Goal: Task Accomplishment & Management: Complete application form

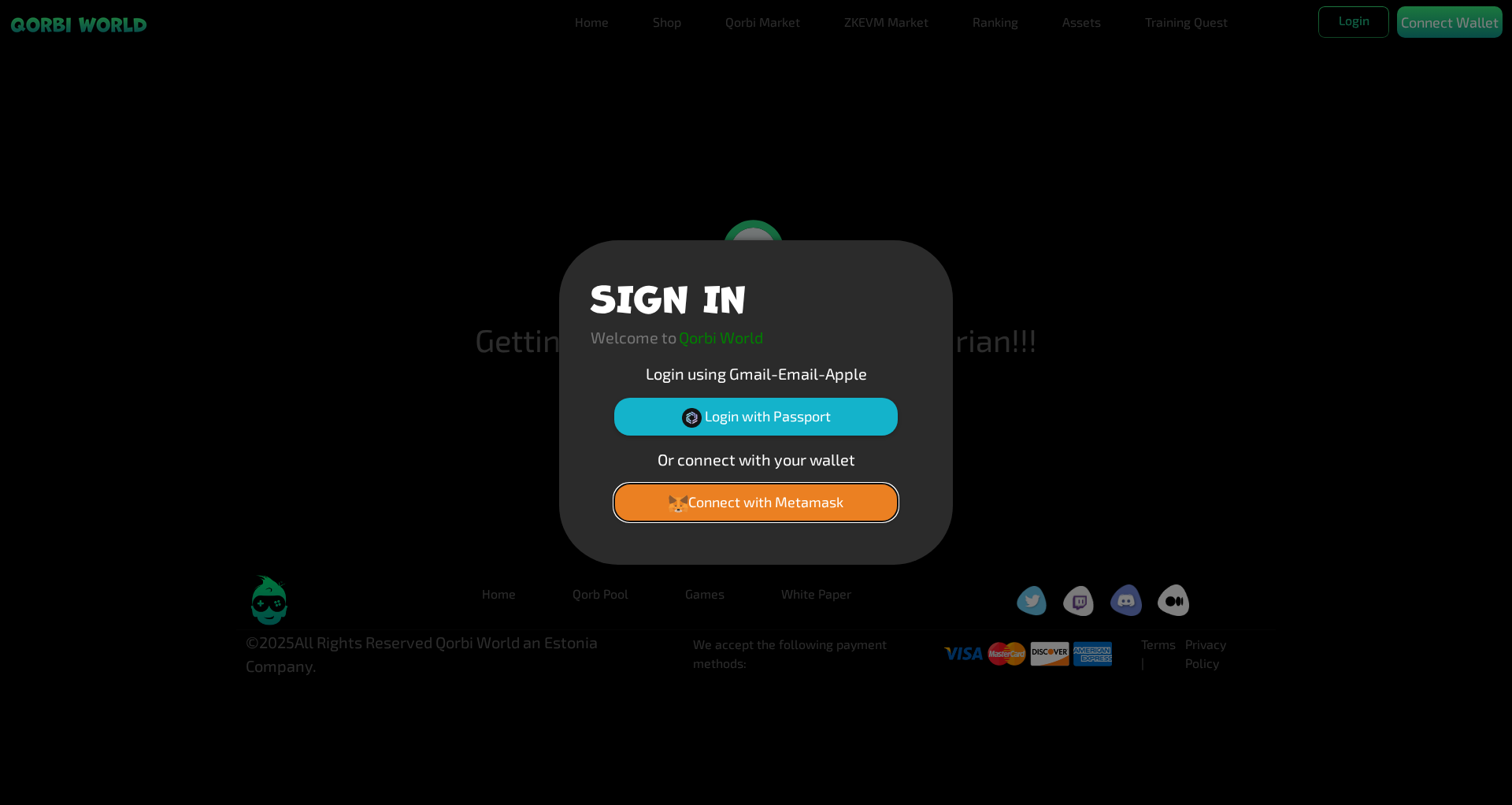
click at [750, 503] on button "Connect with Metamask" at bounding box center [756, 502] width 283 height 38
click at [828, 496] on button "Connect with Metamask" at bounding box center [756, 502] width 283 height 38
click at [1457, 22] on div "SIGN IN Welcome to Qorbi World Login using Gmail-Email-Apple Login with Passpor…" at bounding box center [756, 402] width 1512 height 805
click at [1457, 23] on div "SIGN IN Welcome to Qorbi World Login using Gmail-Email-Apple Login with Passpor…" at bounding box center [756, 402] width 1512 height 805
click at [798, 501] on button "Connect with Metamask" at bounding box center [756, 502] width 283 height 38
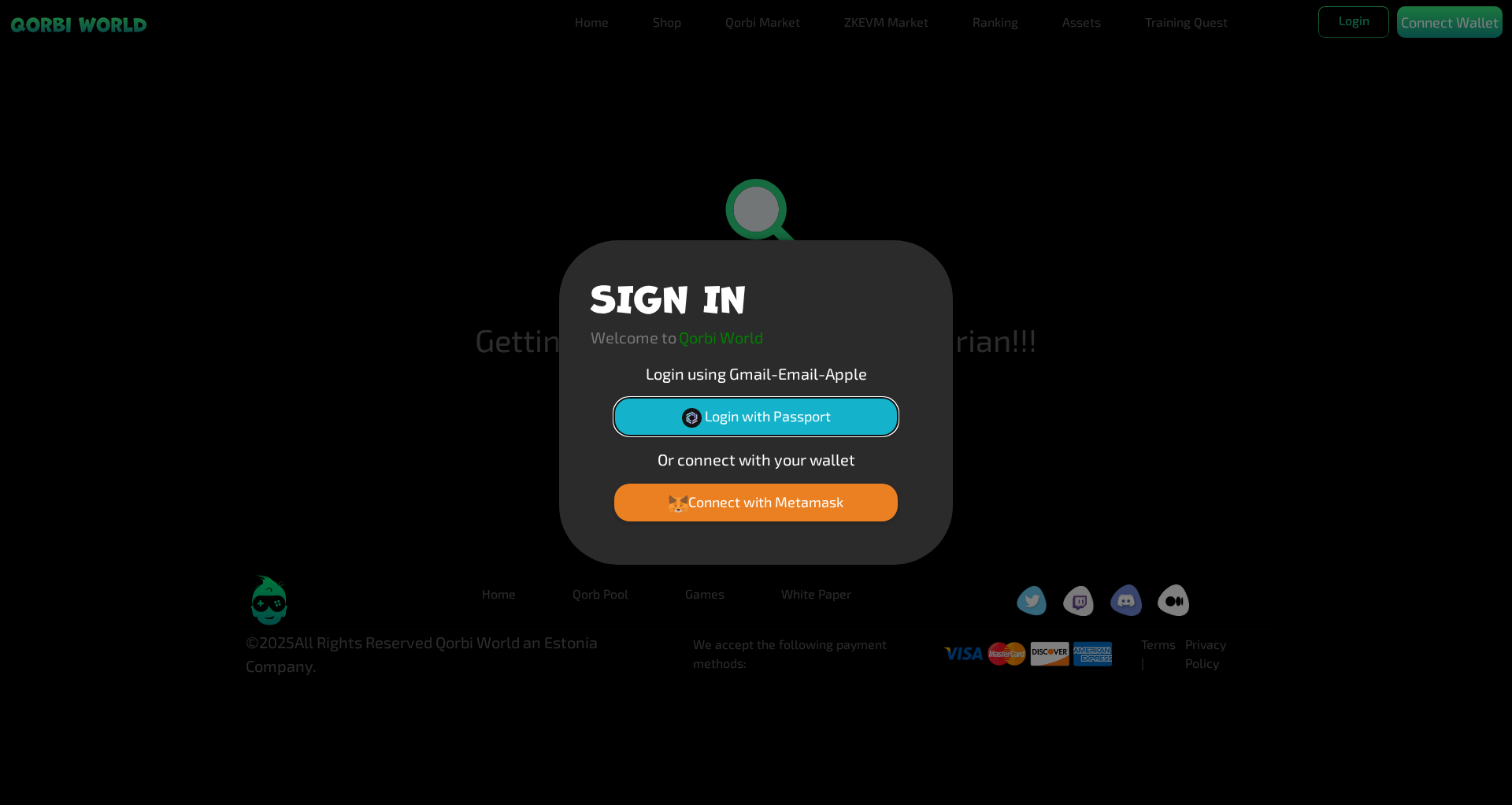
click at [806, 417] on button "Login with Passport" at bounding box center [756, 417] width 283 height 38
click at [784, 504] on button "Connect with Metamask" at bounding box center [756, 502] width 283 height 38
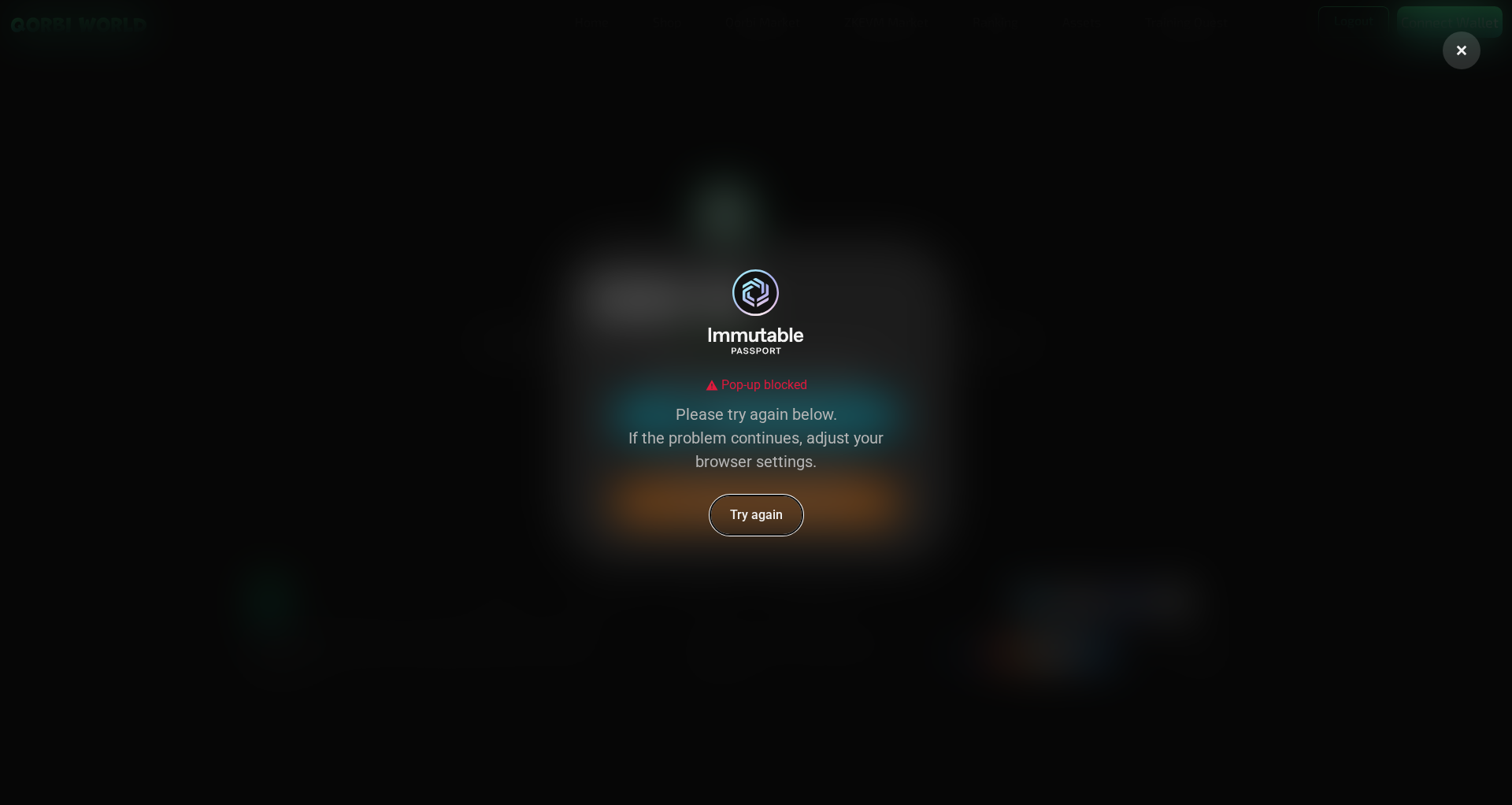
click at [765, 524] on button "Try again" at bounding box center [756, 515] width 94 height 41
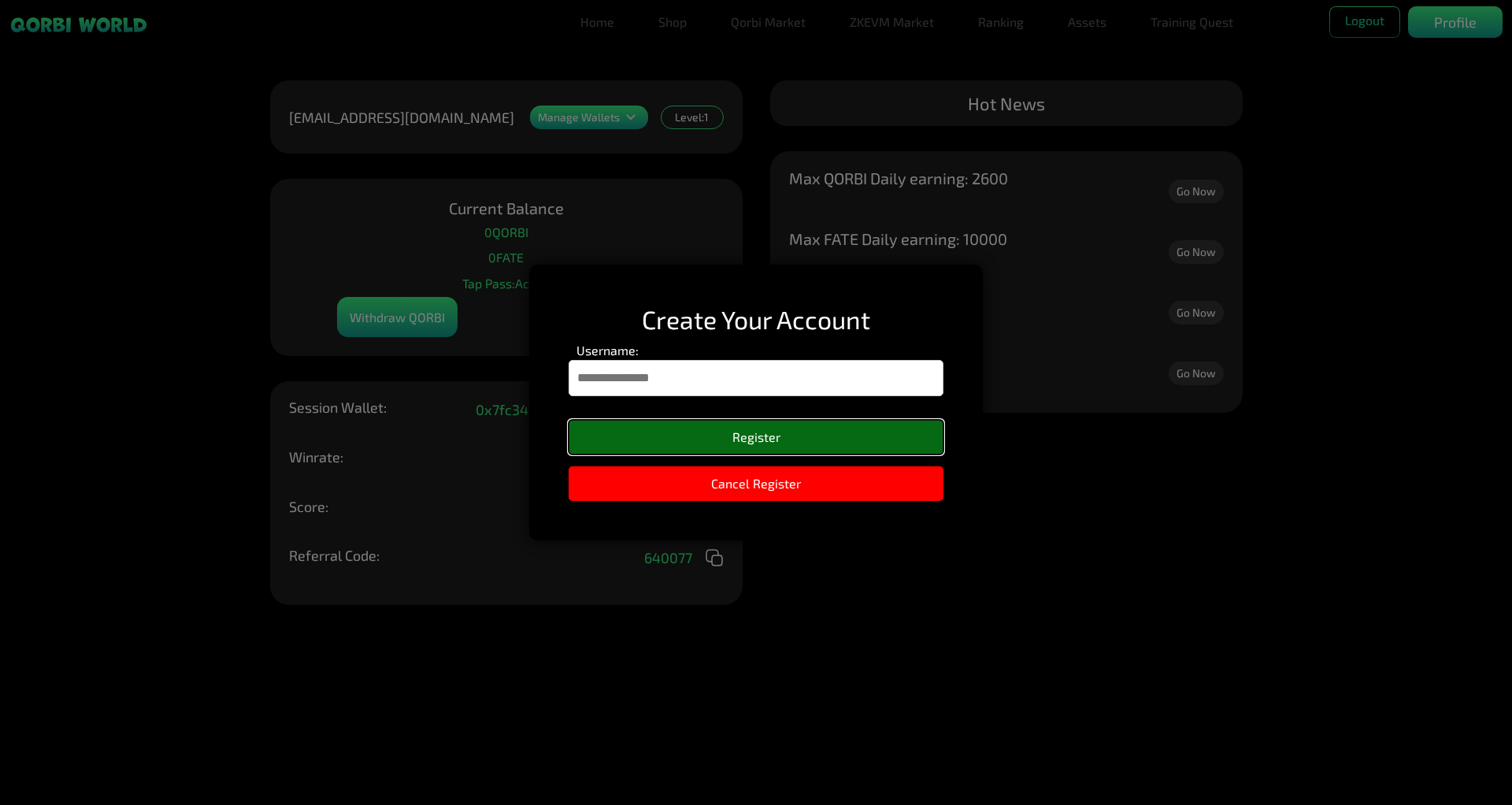
click at [813, 437] on button "Register" at bounding box center [756, 437] width 375 height 35
click at [690, 377] on input "Username:" at bounding box center [756, 377] width 375 height 36
type input "******"
click at [752, 436] on button "Register" at bounding box center [756, 437] width 375 height 35
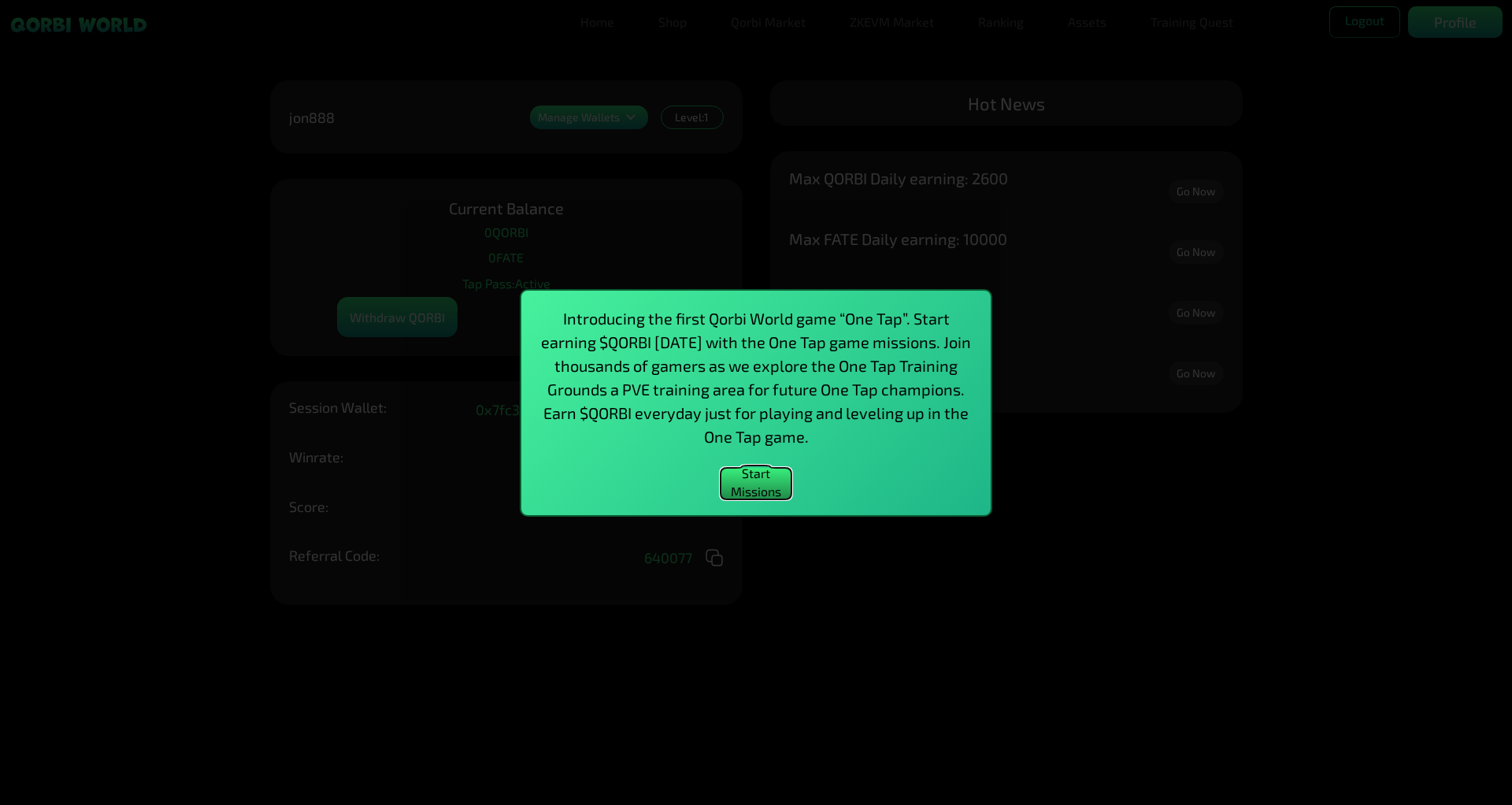
click at [749, 483] on button "Start Missions" at bounding box center [756, 483] width 71 height 32
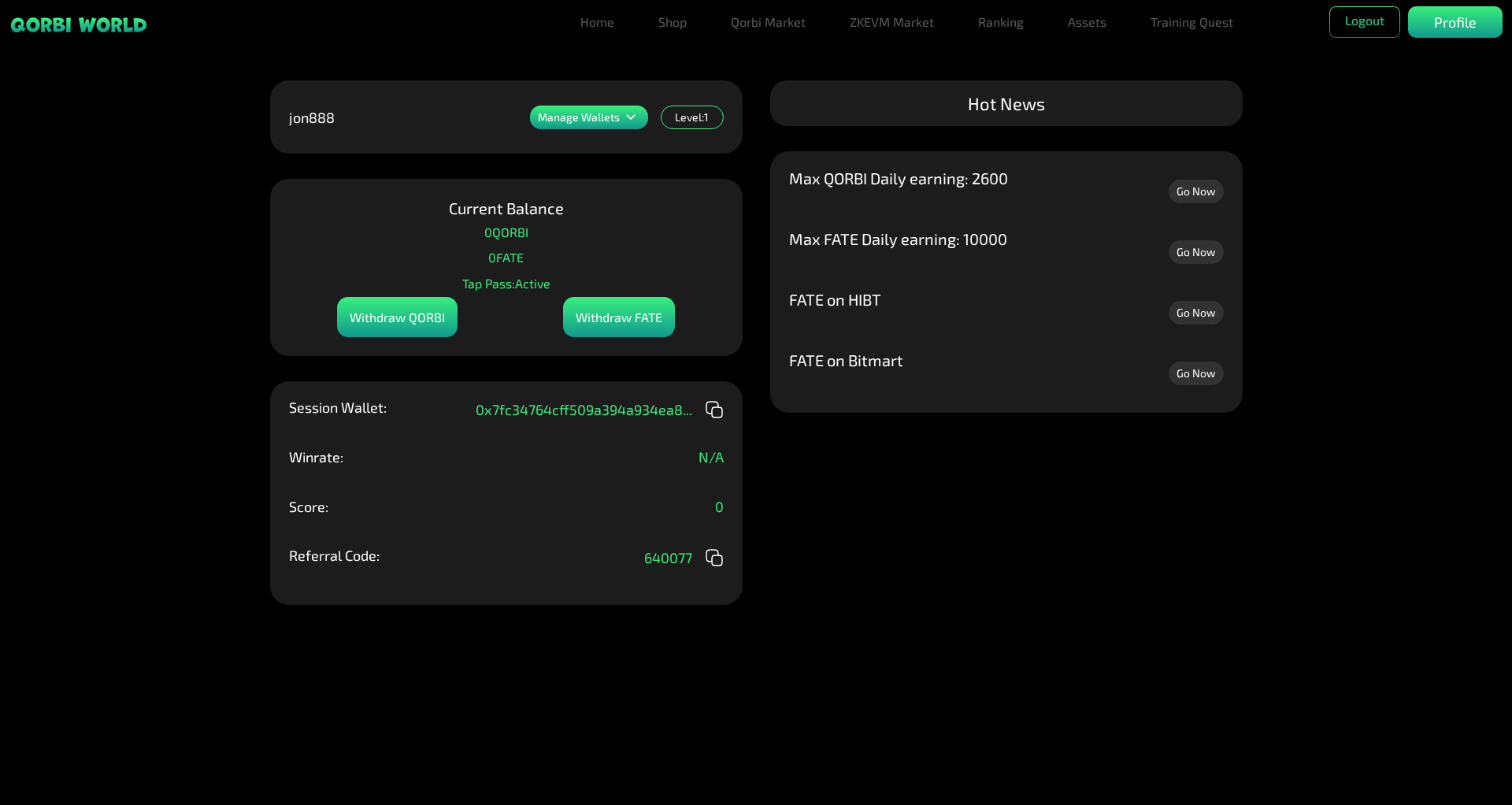
click at [633, 114] on icon at bounding box center [631, 118] width 19 height 19
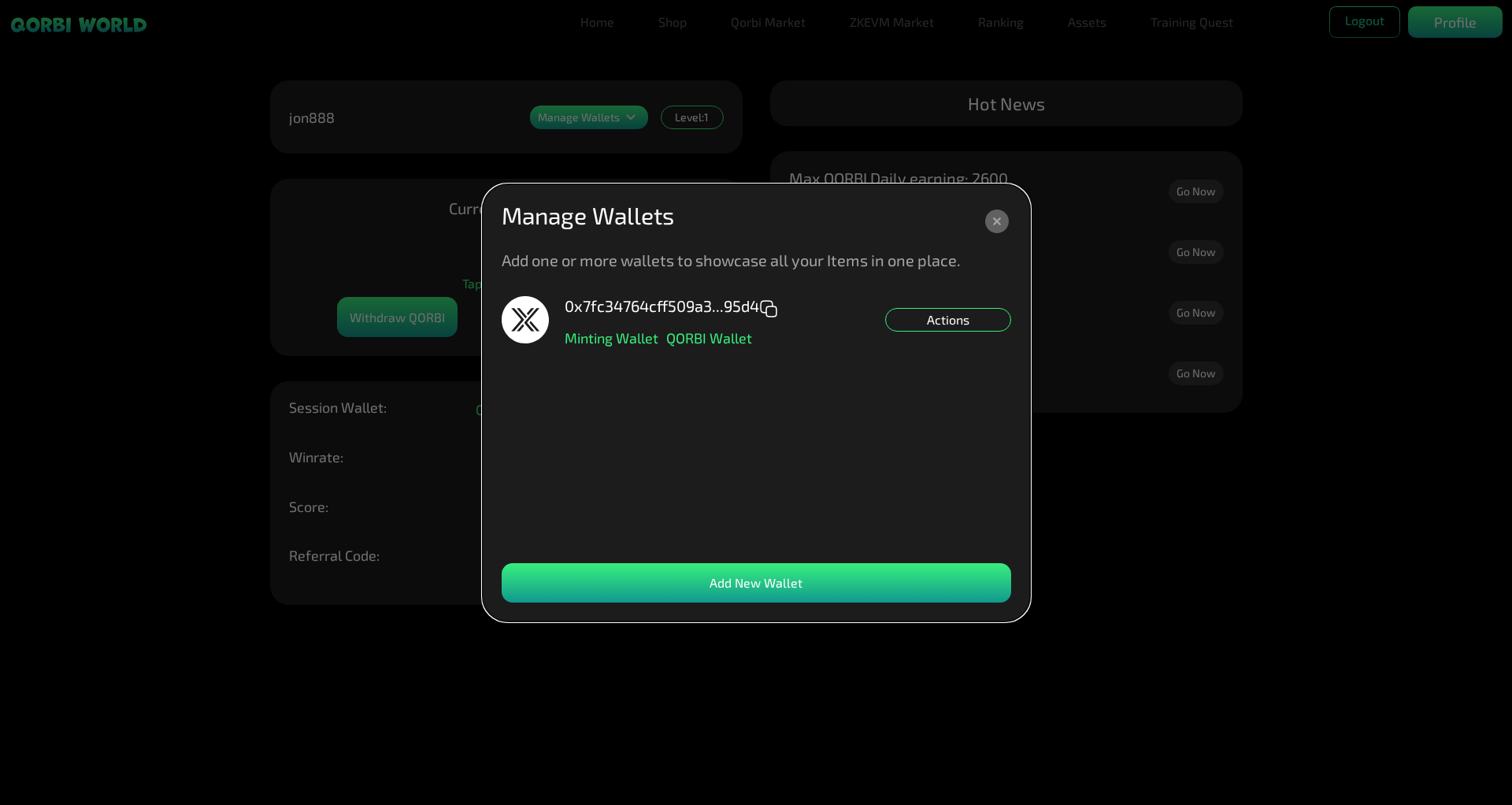
click at [1009, 213] on icon at bounding box center [996, 220] width 28 height 28
